Goal: Transaction & Acquisition: Subscribe to service/newsletter

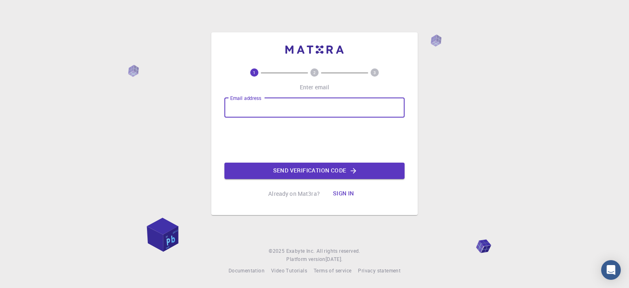
type input "[EMAIL_ADDRESS][DOMAIN_NAME]"
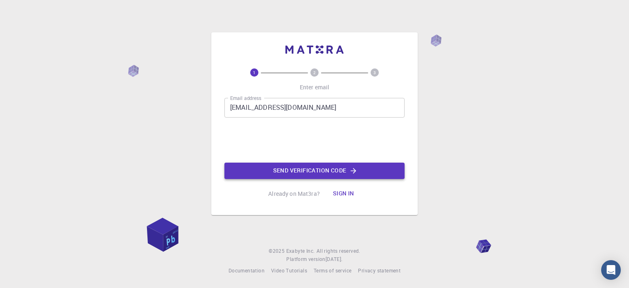
click at [313, 173] on button "Send verification code" at bounding box center [314, 171] width 180 height 16
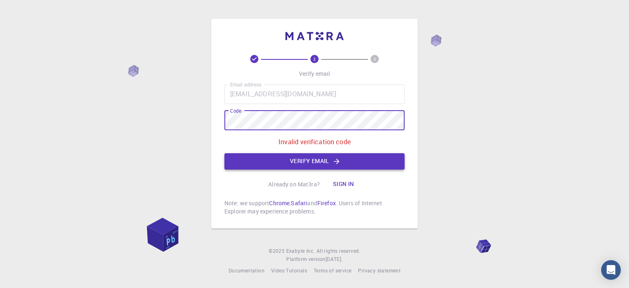
click at [306, 165] on button "Verify email" at bounding box center [314, 161] width 180 height 16
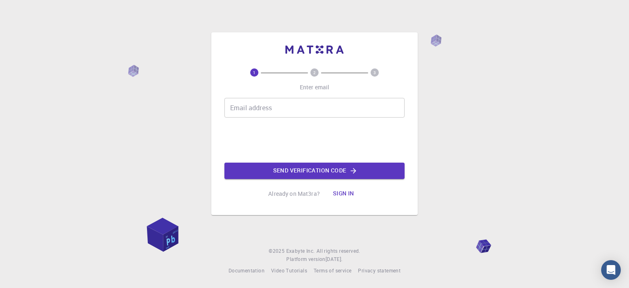
click at [268, 108] on input "Email address" at bounding box center [314, 108] width 180 height 20
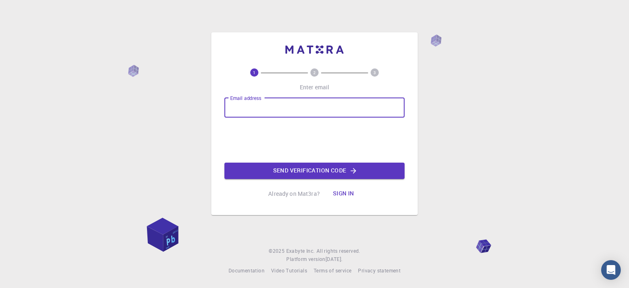
type input "[EMAIL_ADDRESS][DOMAIN_NAME]"
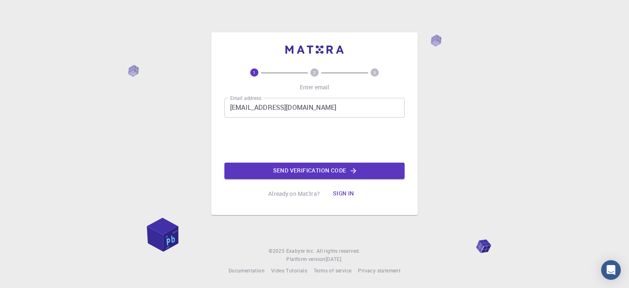
click at [299, 196] on p "Already on Mat3ra?" at bounding box center [294, 194] width 52 height 8
